Goal: Use online tool/utility: Utilize a website feature to perform a specific function

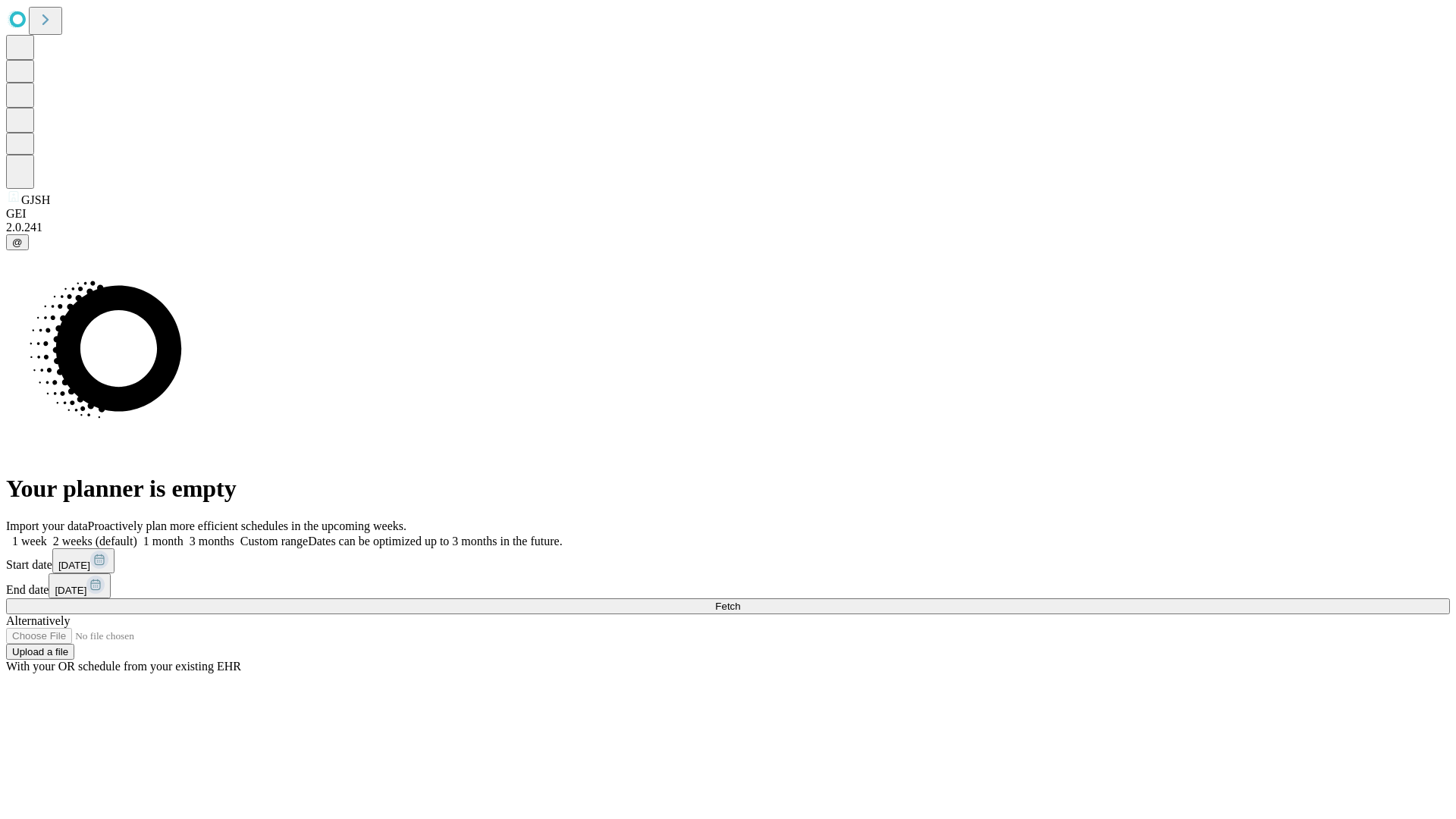
click at [740, 601] on span "Fetch" at bounding box center [727, 606] width 25 height 11
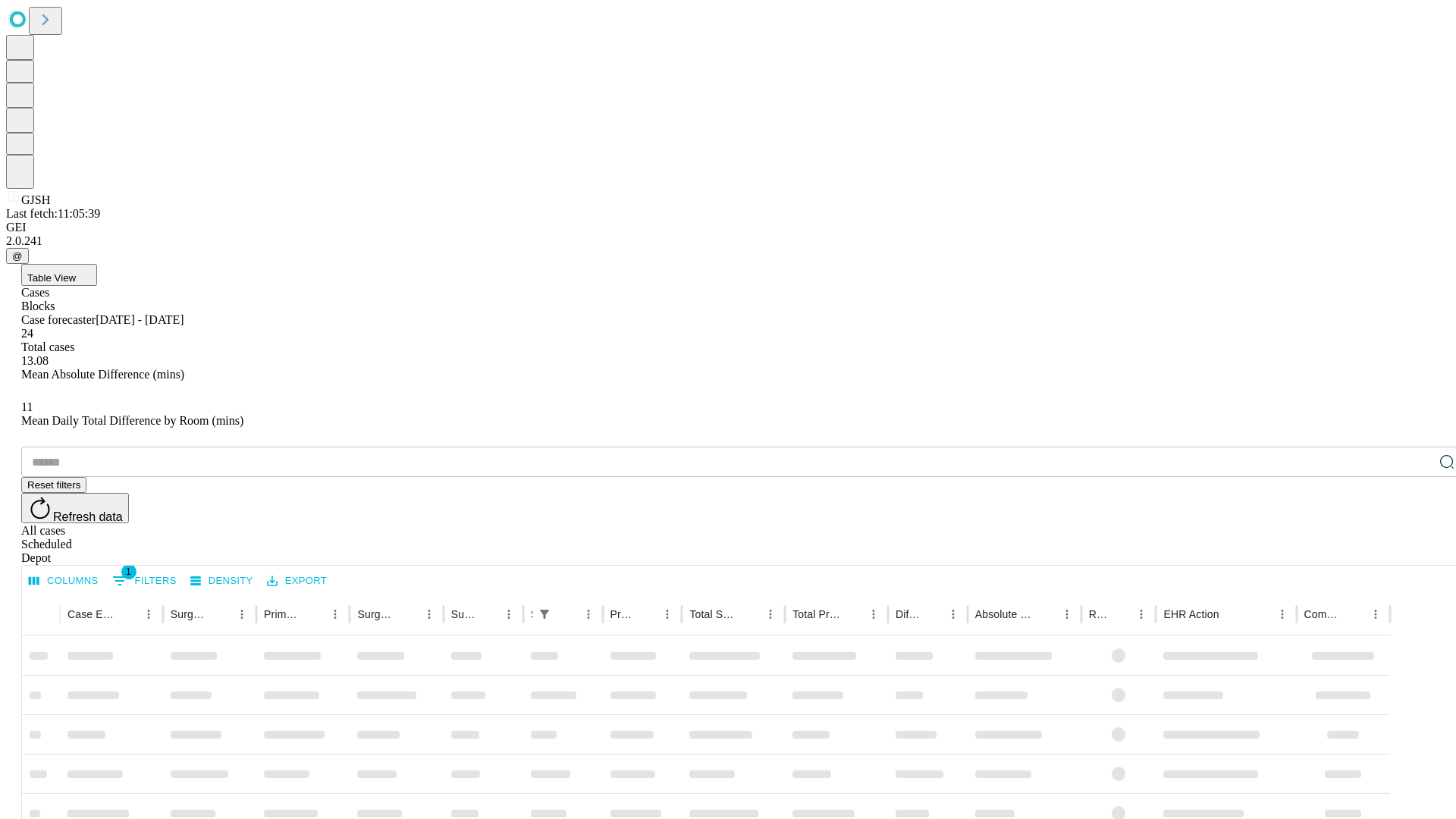
click at [76, 272] on span "Table View" at bounding box center [51, 277] width 49 height 11
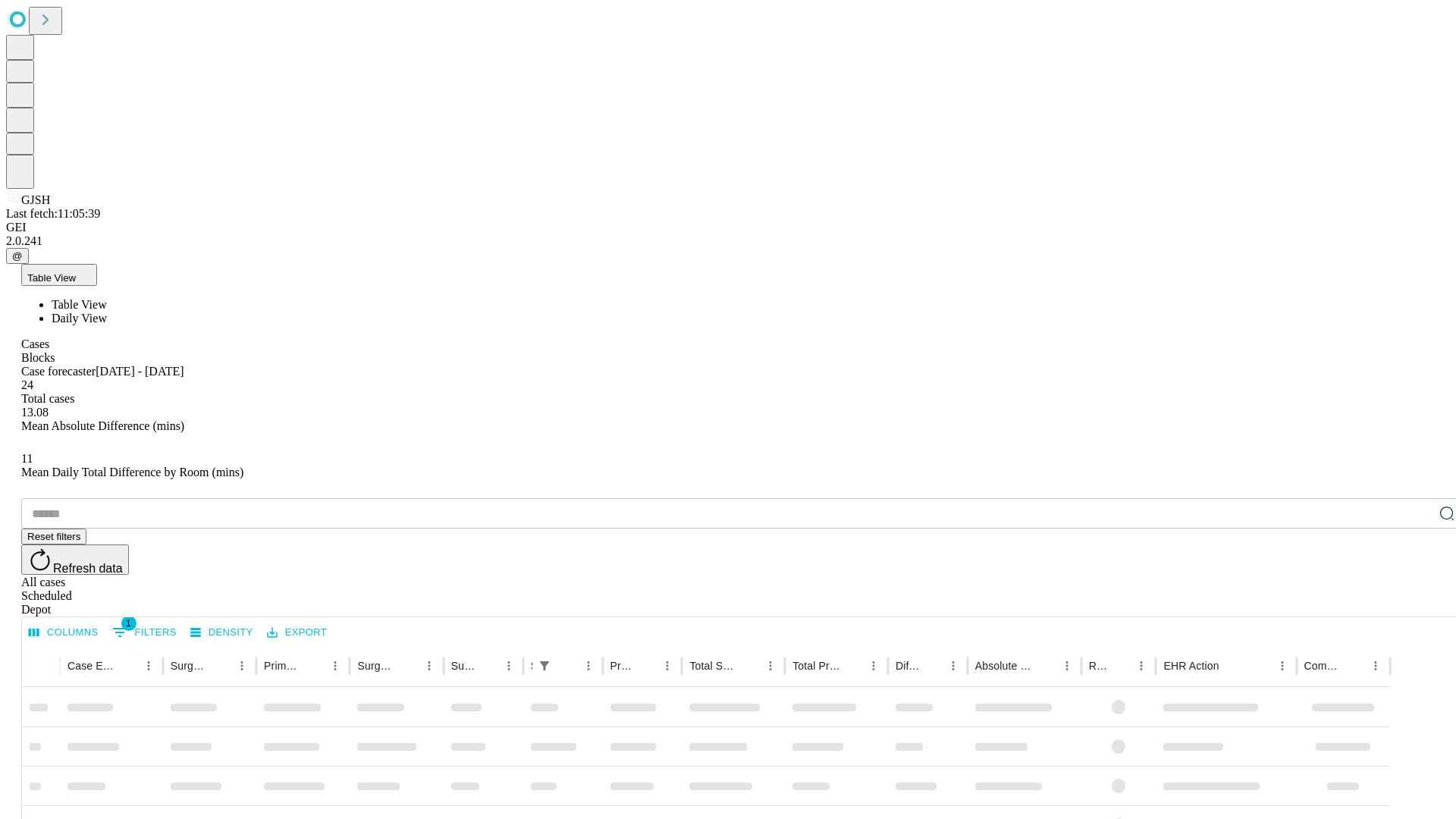
click at [107, 312] on span "Daily View" at bounding box center [79, 318] width 55 height 13
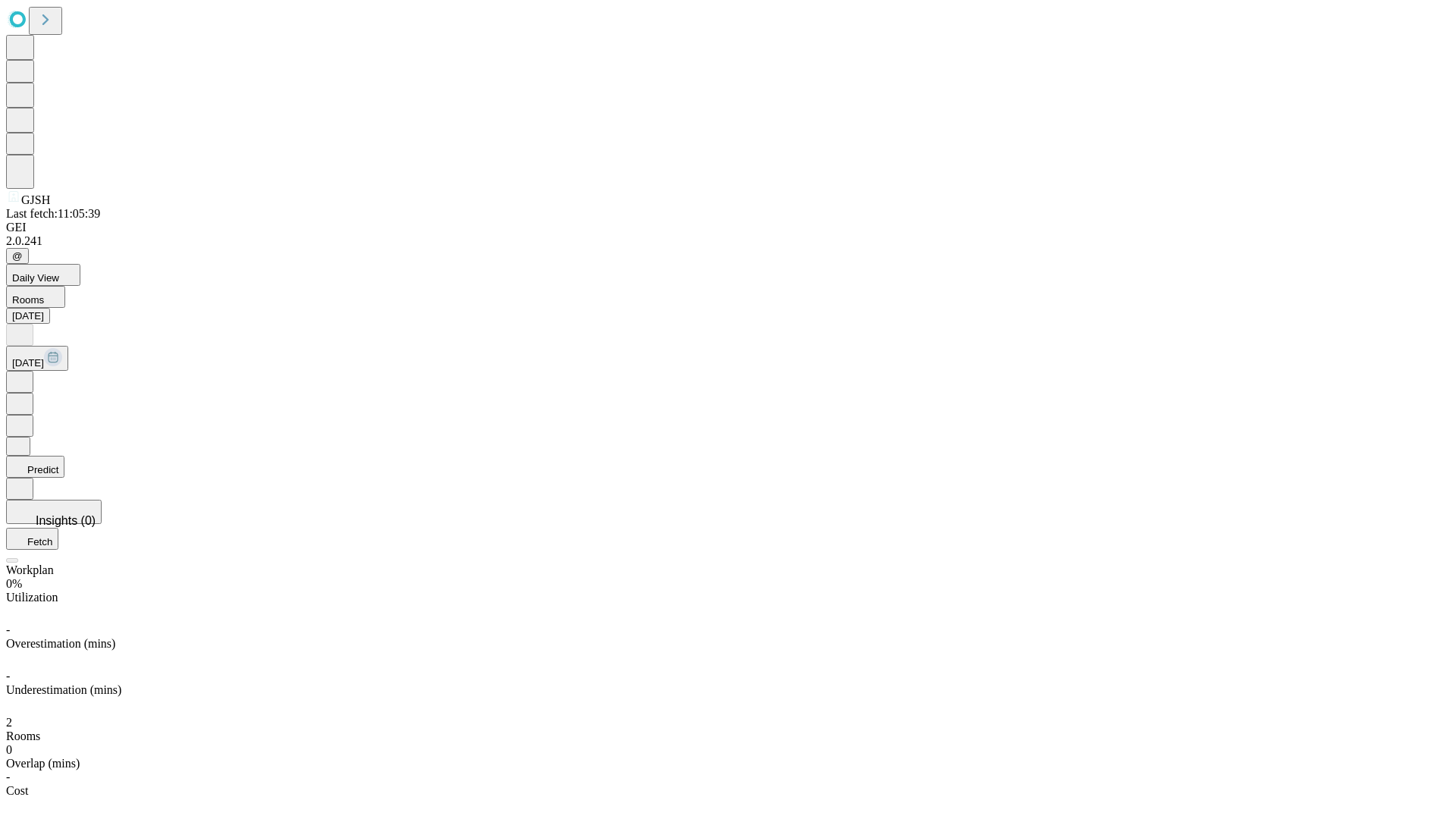
click at [64, 456] on button "Predict" at bounding box center [35, 466] width 58 height 22
